Goal: Task Accomplishment & Management: Complete application form

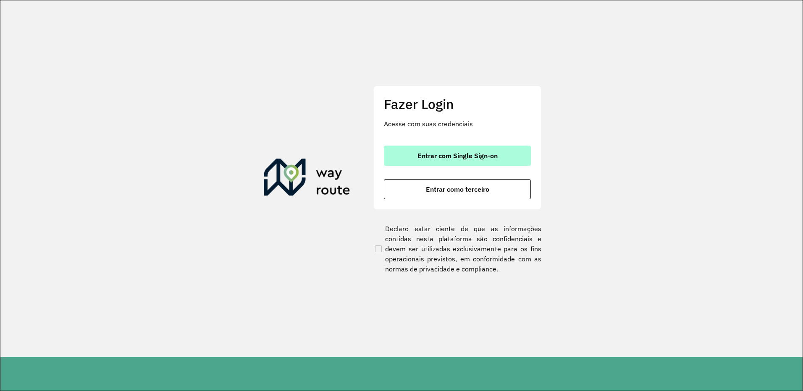
click at [440, 151] on button "Entrar com Single Sign-on" at bounding box center [457, 156] width 147 height 20
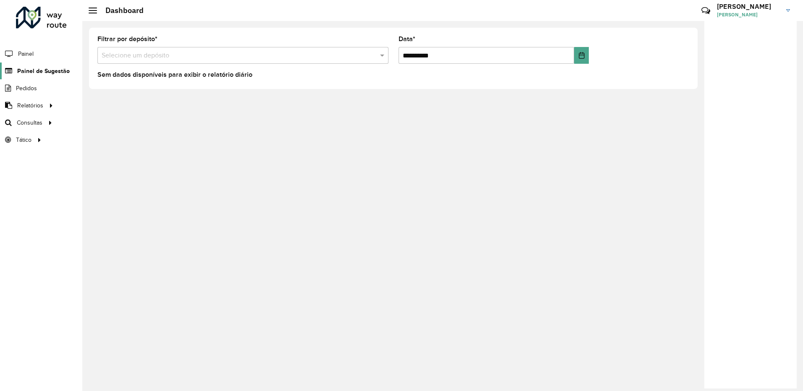
click at [51, 71] on span "Painel de Sugestão" at bounding box center [43, 71] width 52 height 9
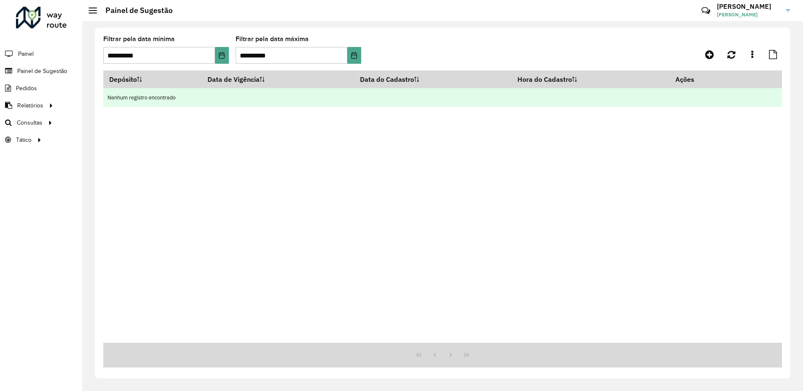
click at [287, 100] on td "Nenhum registro encontrado" at bounding box center [442, 97] width 678 height 19
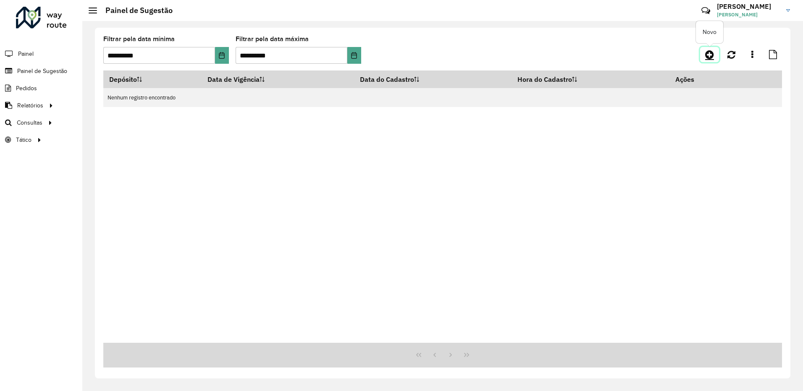
click at [707, 57] on icon at bounding box center [709, 55] width 9 height 10
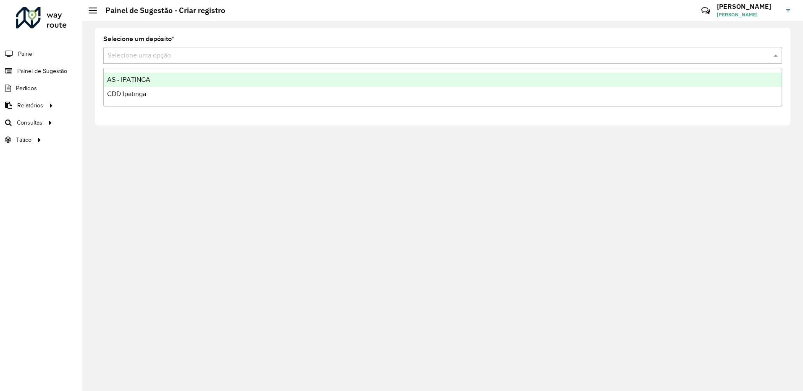
click at [199, 55] on input "text" at bounding box center [433, 56] width 653 height 10
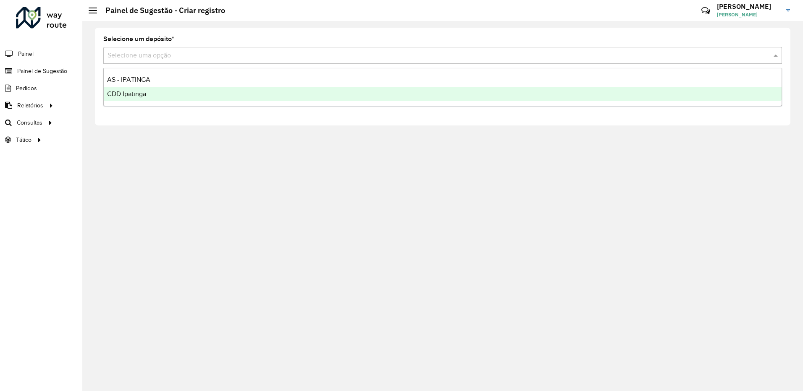
click at [181, 95] on div "CDD Ipatinga" at bounding box center [443, 94] width 678 height 14
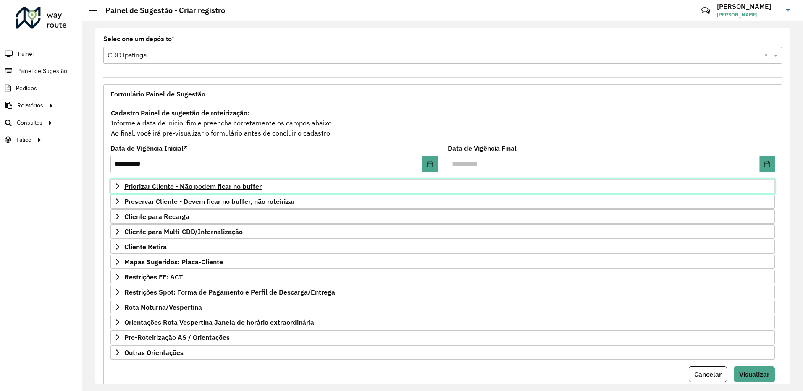
click at [195, 182] on link "Priorizar Cliente - Não podem ficar no buffer" at bounding box center [442, 186] width 664 height 14
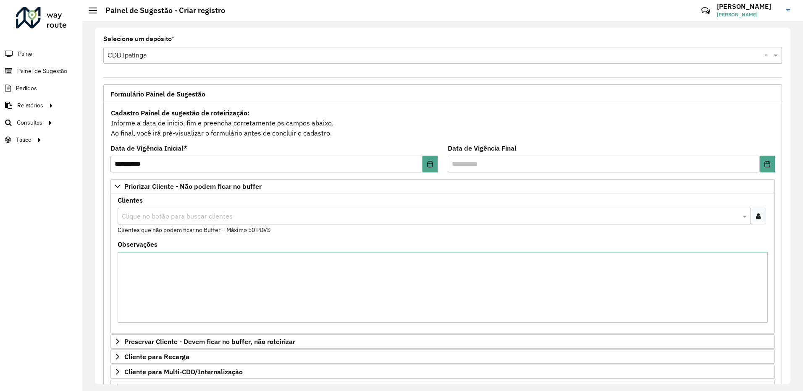
click at [184, 218] on input "text" at bounding box center [430, 217] width 621 height 10
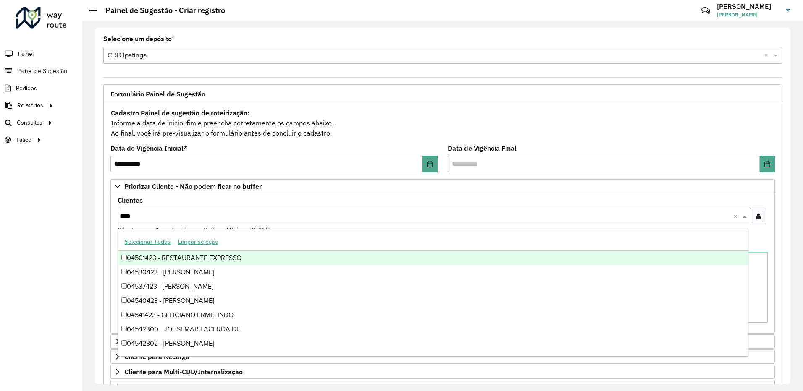
type input "*****"
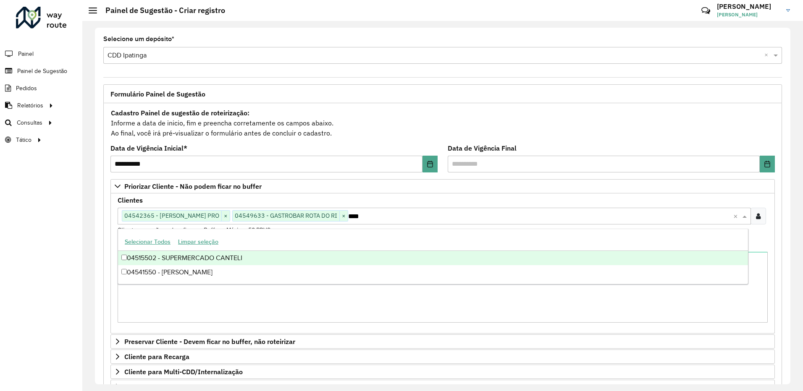
type input "*****"
click at [540, 256] on div "04515502 - SUPERMERCADO CANTELI" at bounding box center [433, 258] width 630 height 14
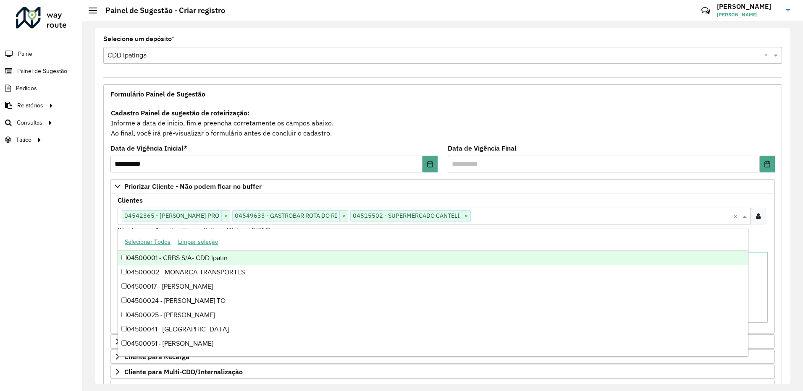
click at [770, 231] on div "Clientes Clique no botão para buscar clientes 04542365 - [PERSON_NAME] PRO × 04…" at bounding box center [442, 264] width 664 height 140
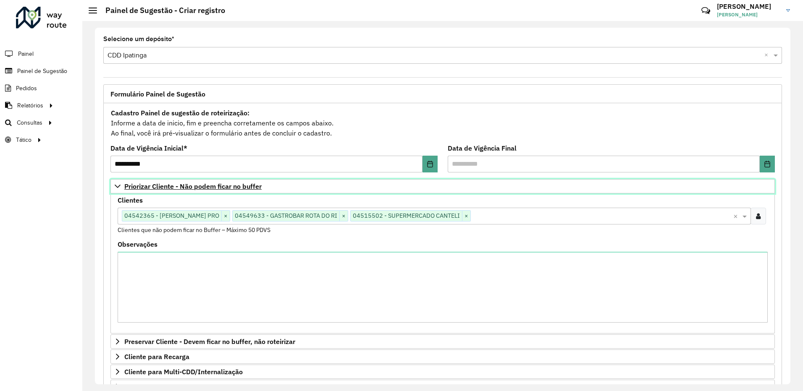
click at [637, 188] on link "Priorizar Cliente - Não podem ficar no buffer" at bounding box center [442, 186] width 664 height 14
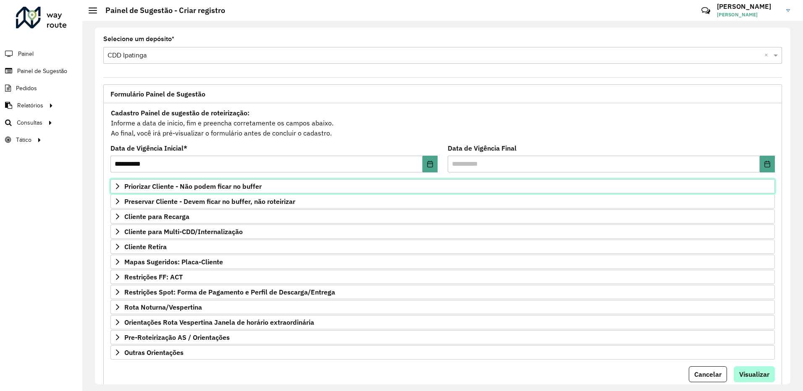
scroll to position [27, 0]
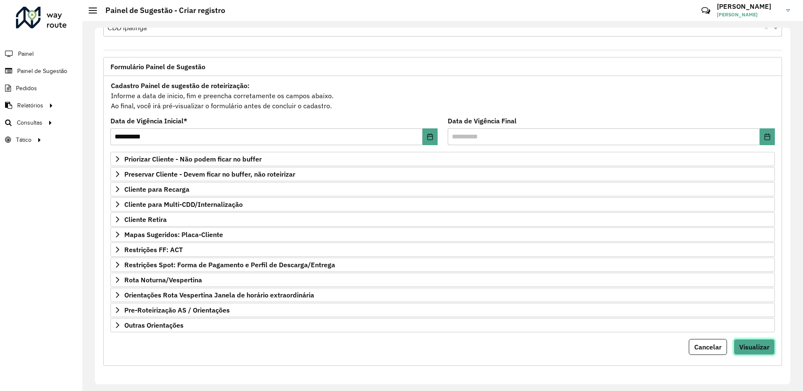
click at [756, 353] on button "Visualizar" at bounding box center [753, 347] width 41 height 16
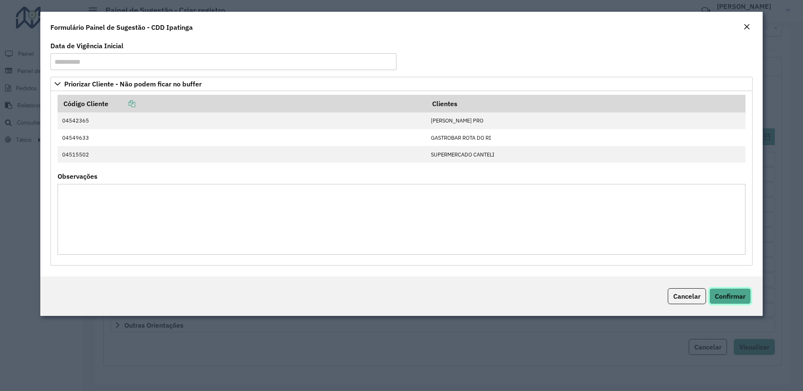
click at [745, 298] on span "Confirmar" at bounding box center [730, 296] width 31 height 8
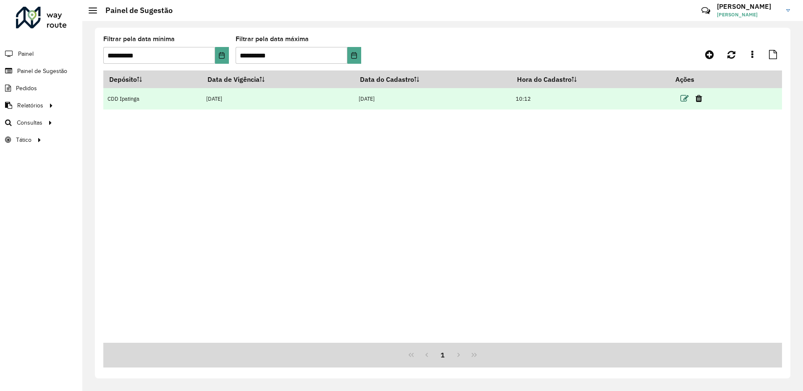
click at [687, 99] on icon at bounding box center [684, 98] width 8 height 8
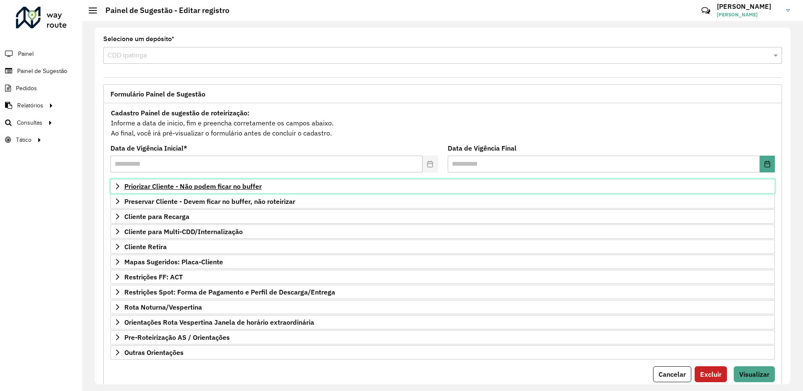
click at [230, 190] on span "Priorizar Cliente - Não podem ficar no buffer" at bounding box center [192, 186] width 137 height 7
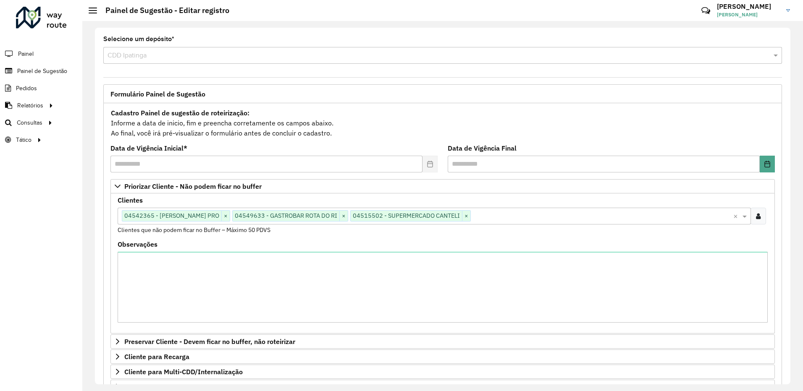
click at [509, 221] on div "Clique no botão para buscar clientes 04542365 - [PERSON_NAME] PRO × 04549633 - …" at bounding box center [425, 216] width 615 height 16
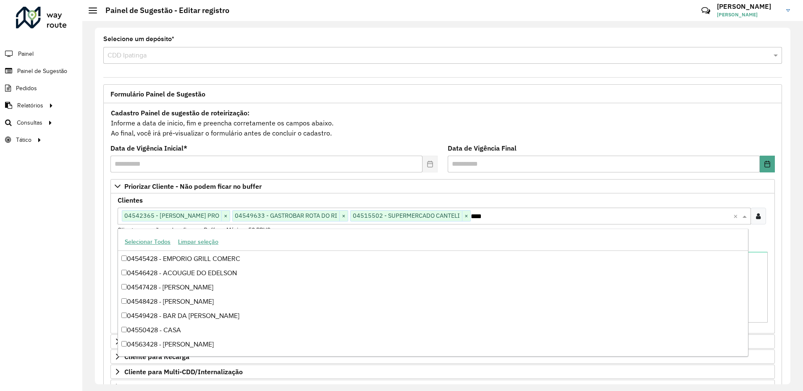
scroll to position [56, 0]
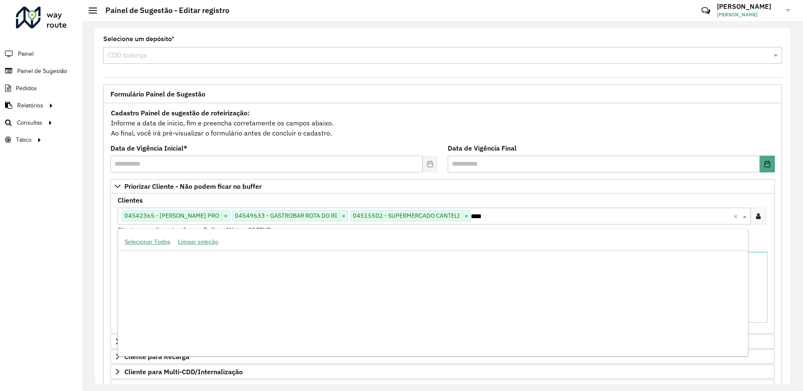
type input "*****"
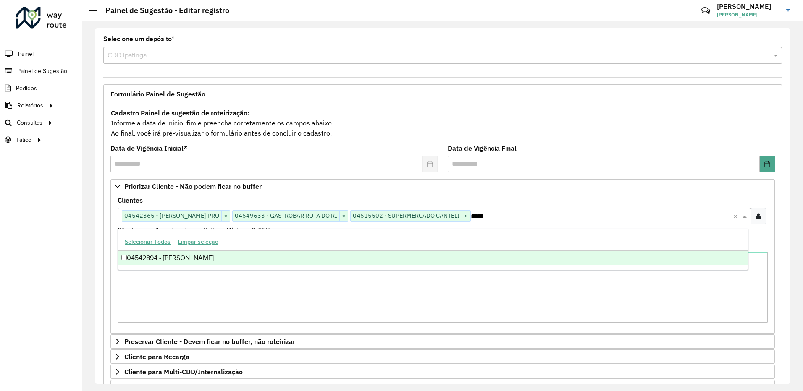
scroll to position [0, 0]
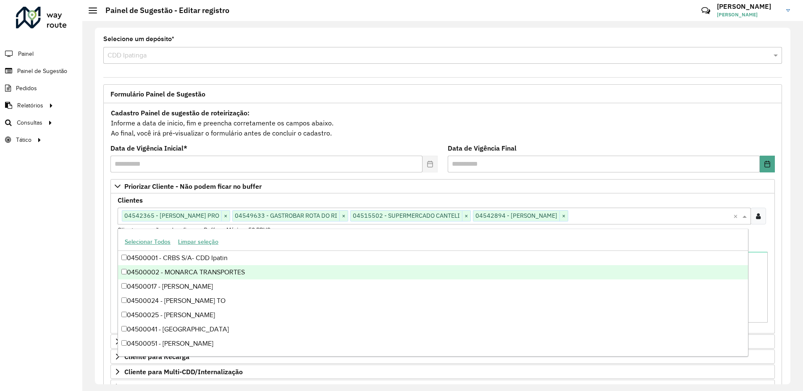
click at [767, 292] on formly-field "Observações" at bounding box center [443, 285] width 660 height 88
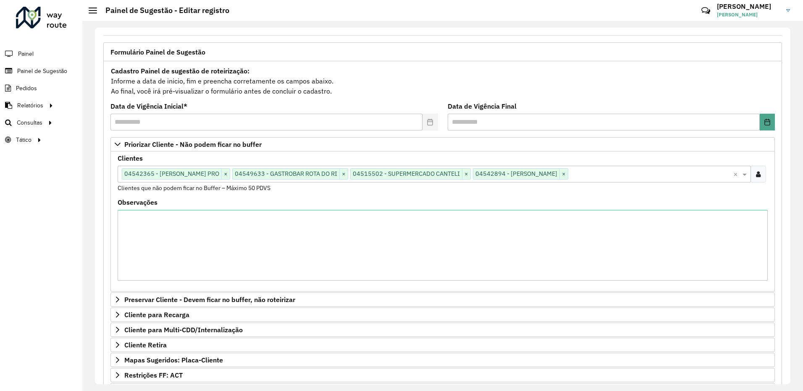
scroll to position [126, 0]
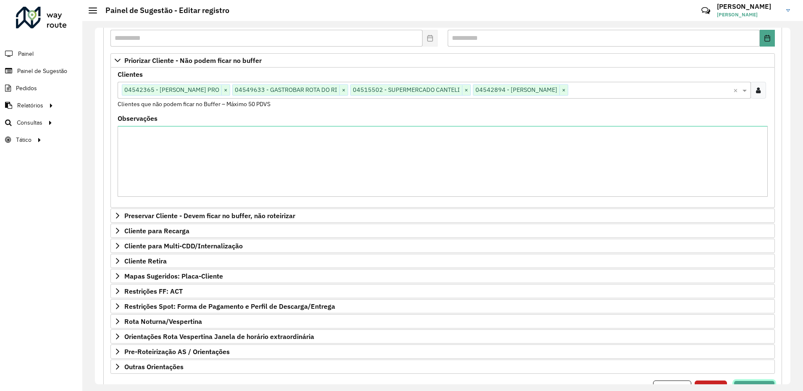
click at [763, 382] on button "Visualizar" at bounding box center [753, 389] width 41 height 16
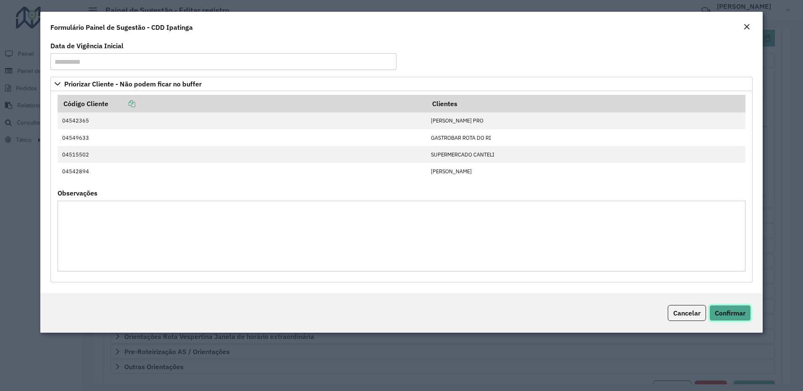
click at [743, 305] on button "Confirmar" at bounding box center [730, 313] width 42 height 16
